Goal: Task Accomplishment & Management: Use online tool/utility

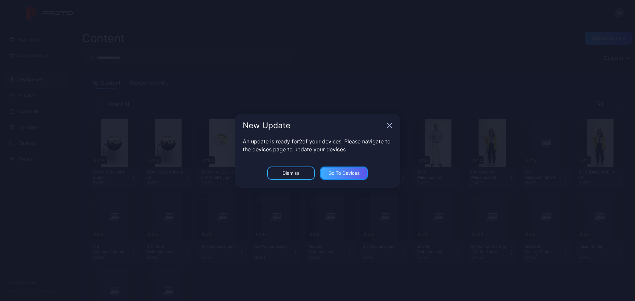
click at [353, 177] on div "Go to devices" at bounding box center [344, 173] width 48 height 13
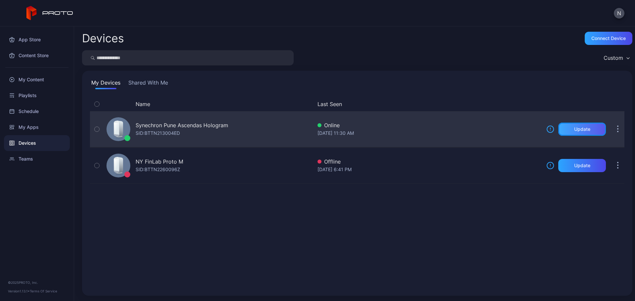
click at [574, 131] on div "Update" at bounding box center [582, 129] width 16 height 5
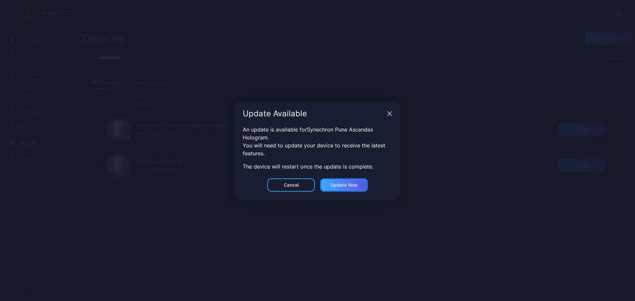
click at [351, 183] on div "Update now" at bounding box center [343, 185] width 27 height 5
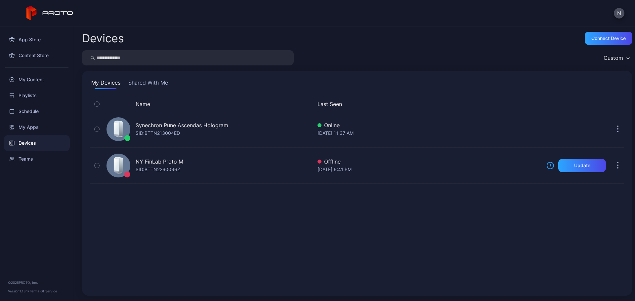
click at [286, 246] on div "Name Last Seen Synechron Pune Ascendas Hologram SID: BTTN213004ED Online [DATE]…" at bounding box center [357, 192] width 535 height 191
click at [476, 218] on div "Name Last Seen Synechron Pune Ascendas Hologram SID: BTTN213004ED Online [DATE]…" at bounding box center [357, 192] width 535 height 191
